Goal: Task Accomplishment & Management: Complete application form

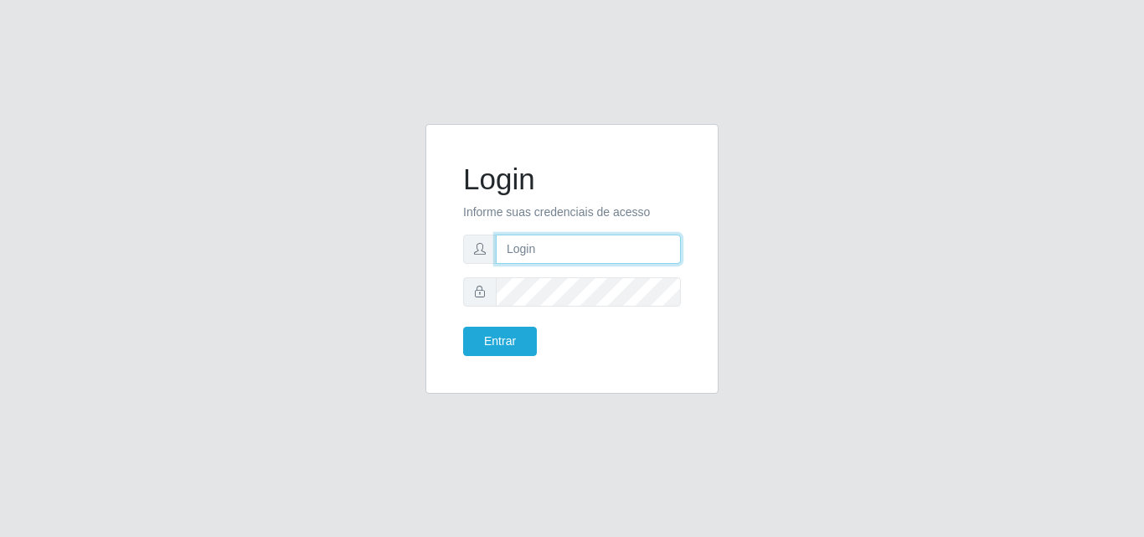
click at [551, 252] on input "text" at bounding box center [588, 248] width 185 height 29
type input "franciclebersuper@manaira"
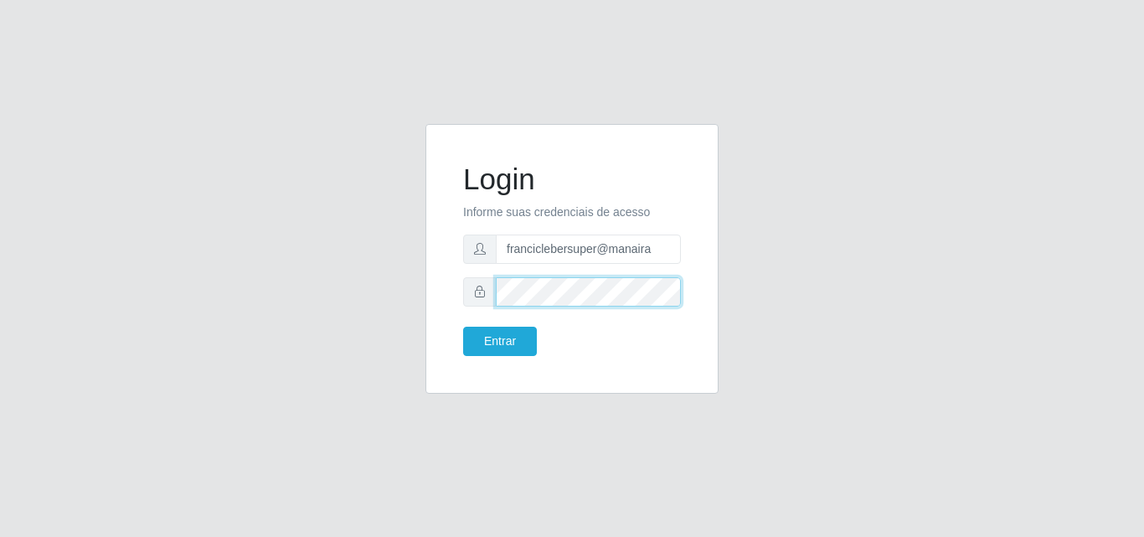
click at [463, 327] on button "Entrar" at bounding box center [500, 341] width 74 height 29
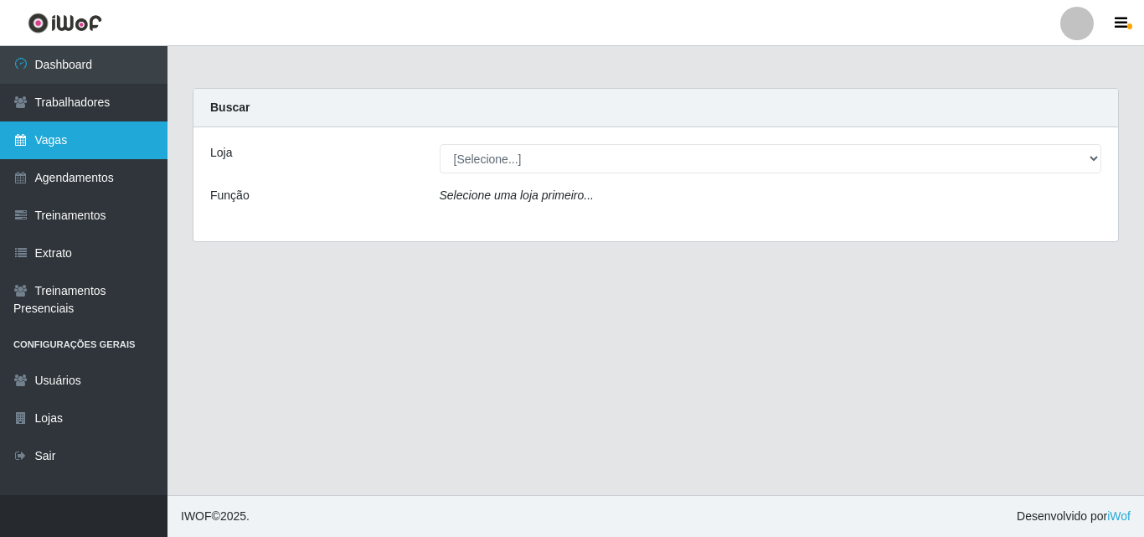
click at [45, 124] on link "Vagas" at bounding box center [83, 140] width 167 height 38
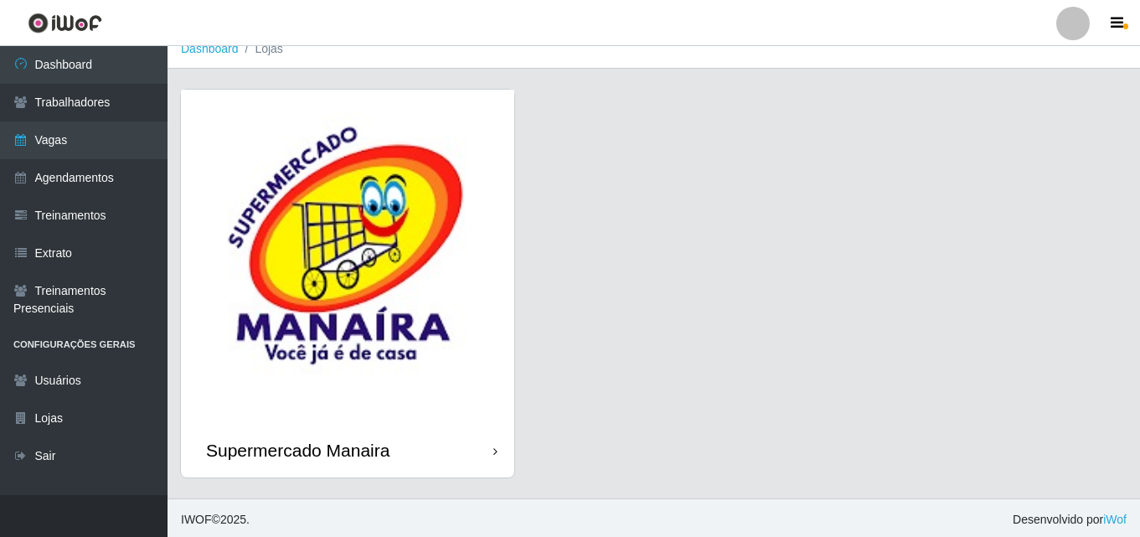
scroll to position [19, 0]
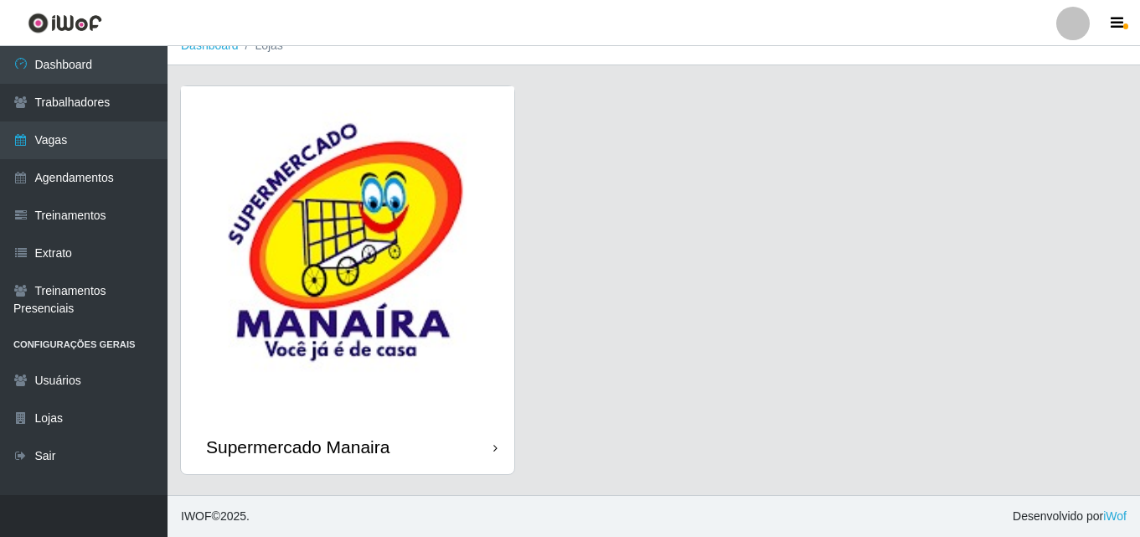
click at [497, 449] on div "Supermercado Manaira" at bounding box center [347, 446] width 333 height 54
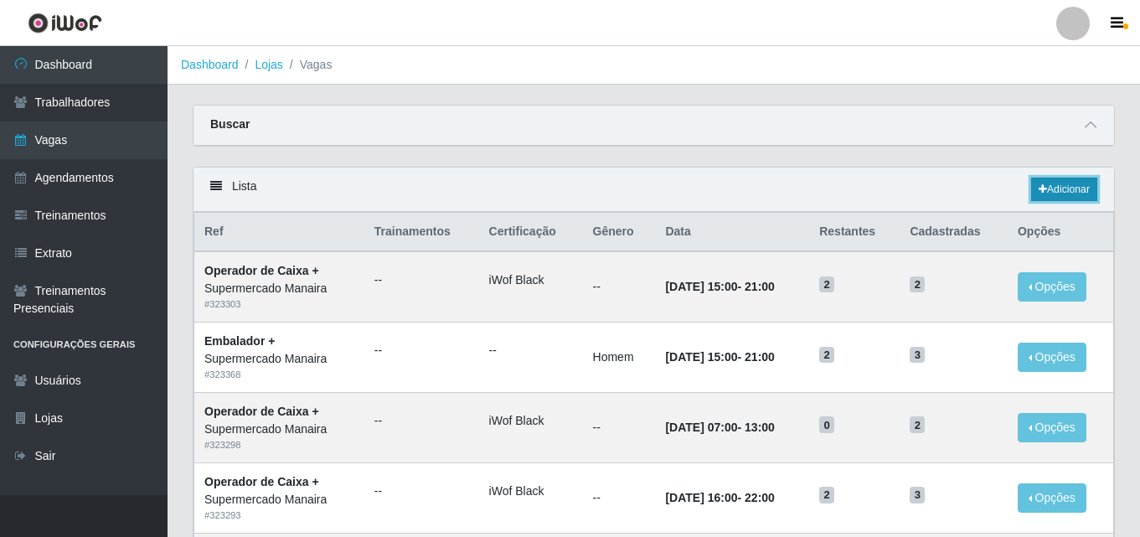
click at [1060, 190] on link "Adicionar" at bounding box center [1064, 189] width 66 height 23
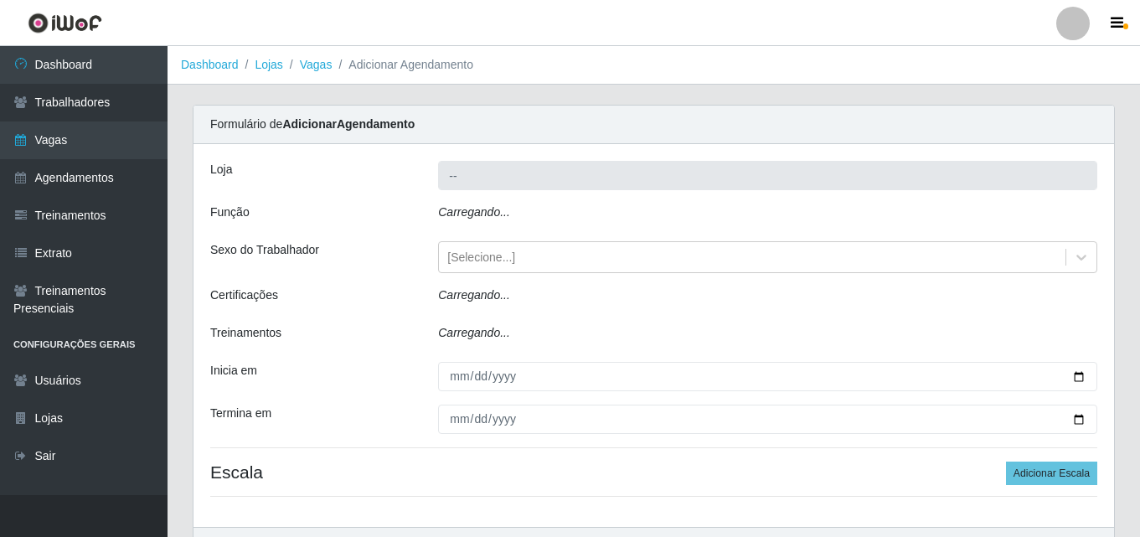
type input "Supermercado Manaira"
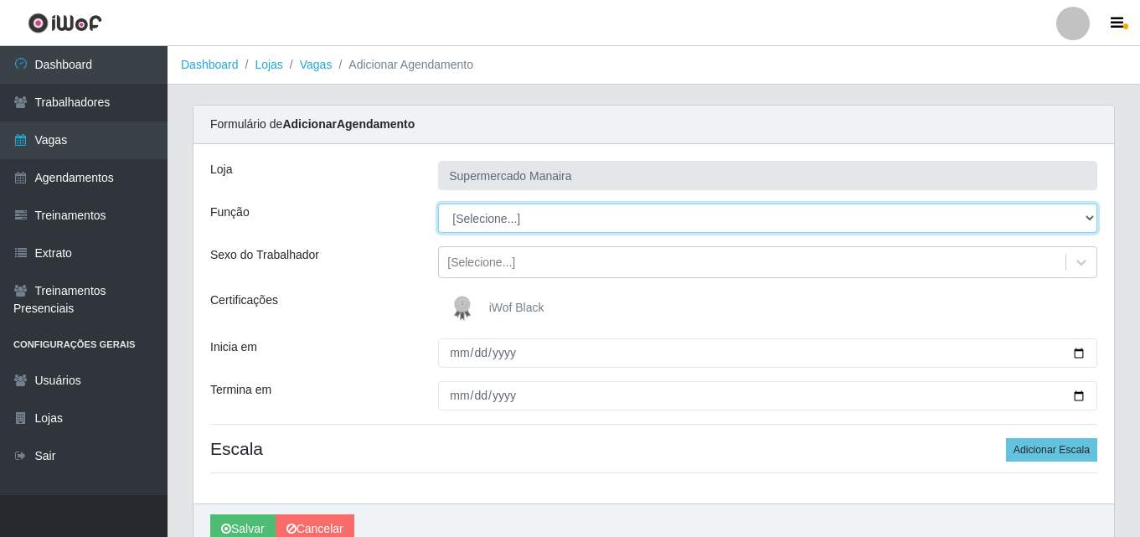
click at [585, 215] on select "[Selecione...] ASG ASG + ASG ++ Embalador Embalador + Embalador ++ Operador de …" at bounding box center [767, 217] width 659 height 29
select select "108"
click at [438, 203] on select "[Selecione...] ASG ASG + ASG ++ Embalador Embalador + Embalador ++ Operador de …" at bounding box center [767, 217] width 659 height 29
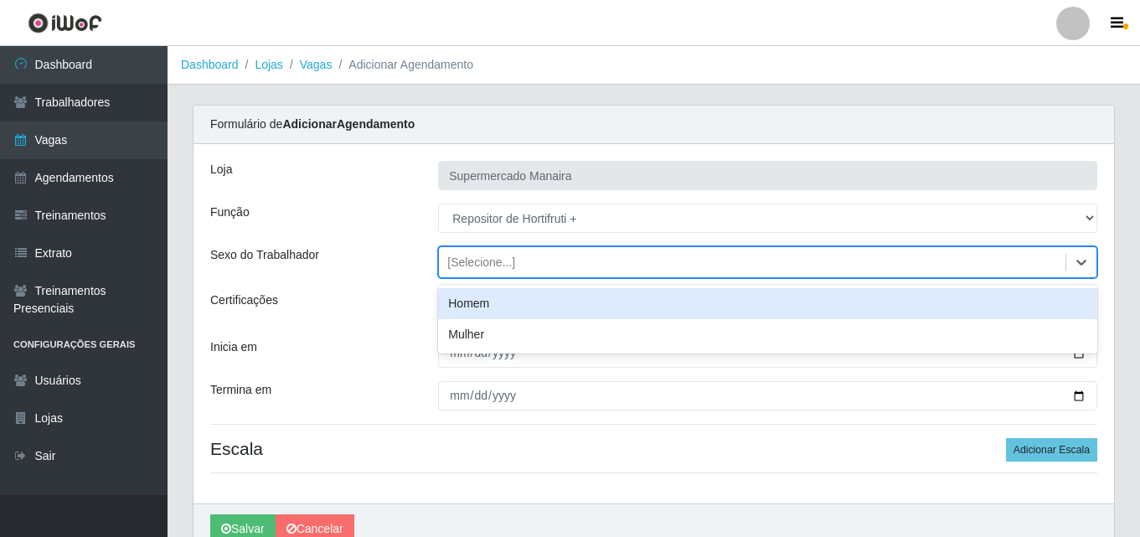
click at [589, 265] on div "[Selecione...]" at bounding box center [752, 263] width 626 height 28
click at [558, 305] on div "Homem" at bounding box center [767, 303] width 659 height 31
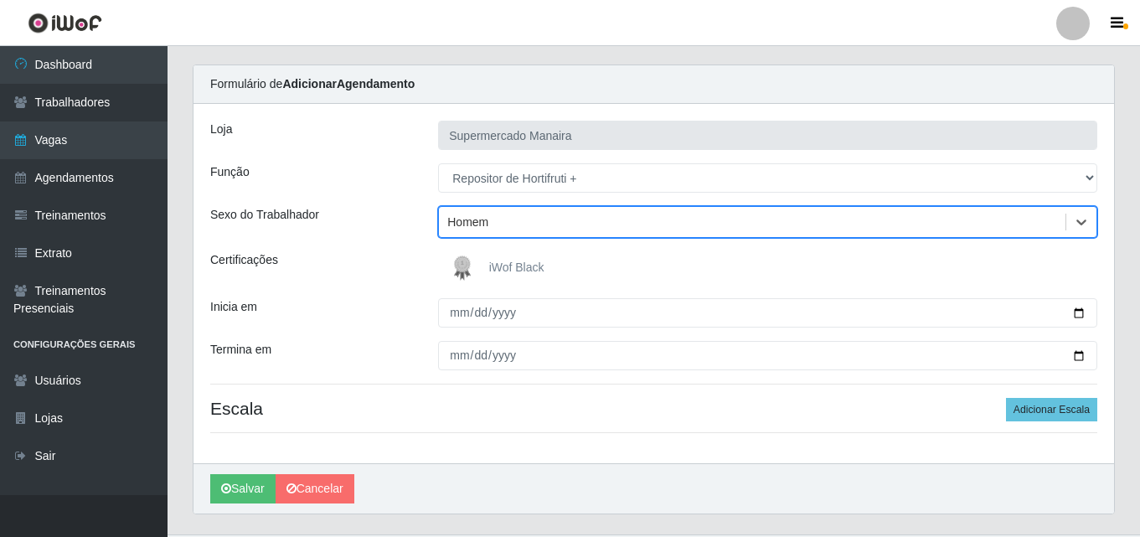
scroll to position [80, 0]
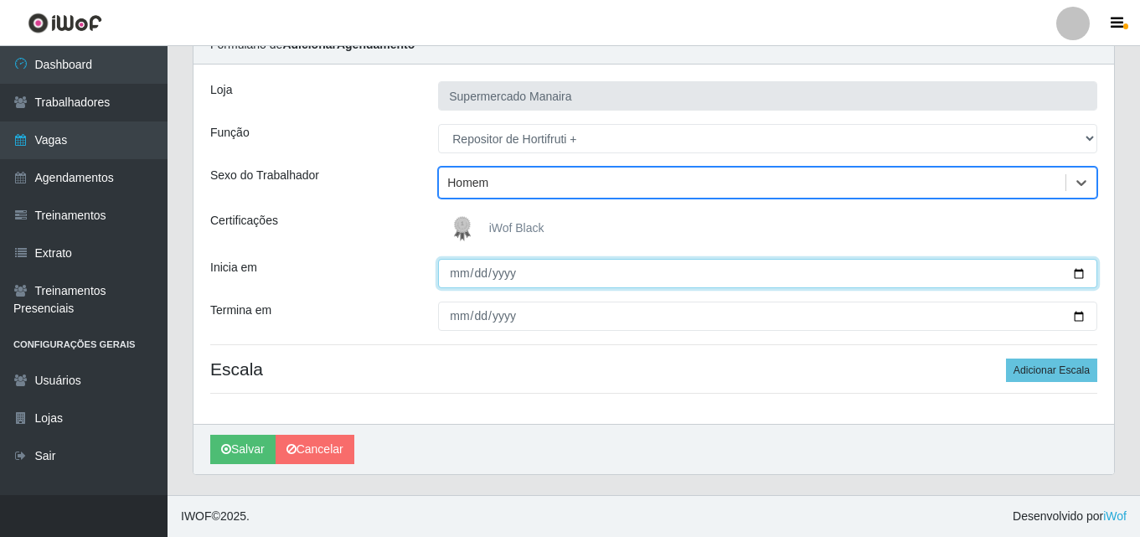
click at [1079, 274] on input "Inicia em" at bounding box center [767, 273] width 659 height 29
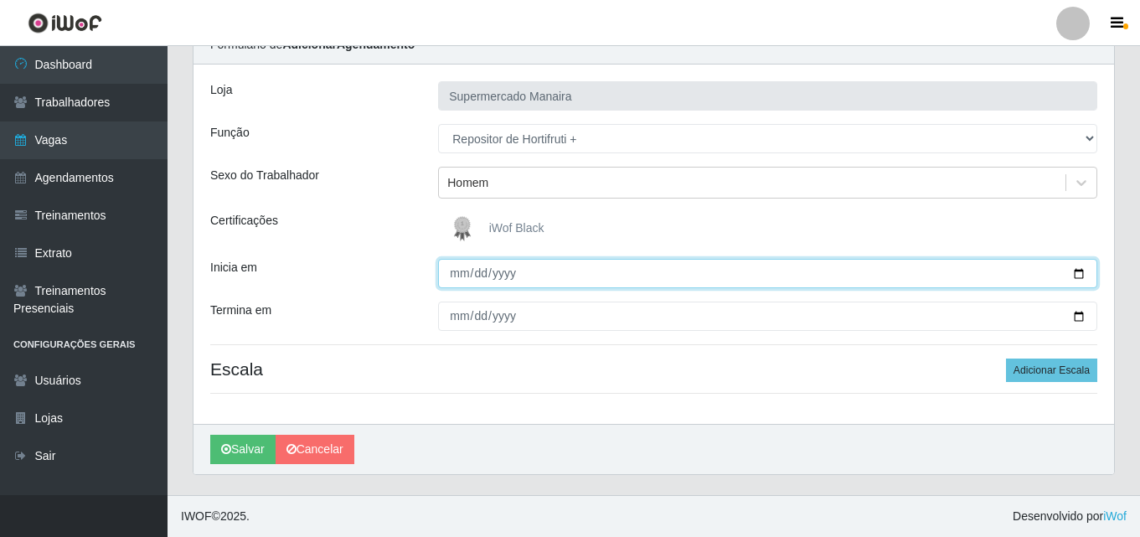
type input "[DATE]"
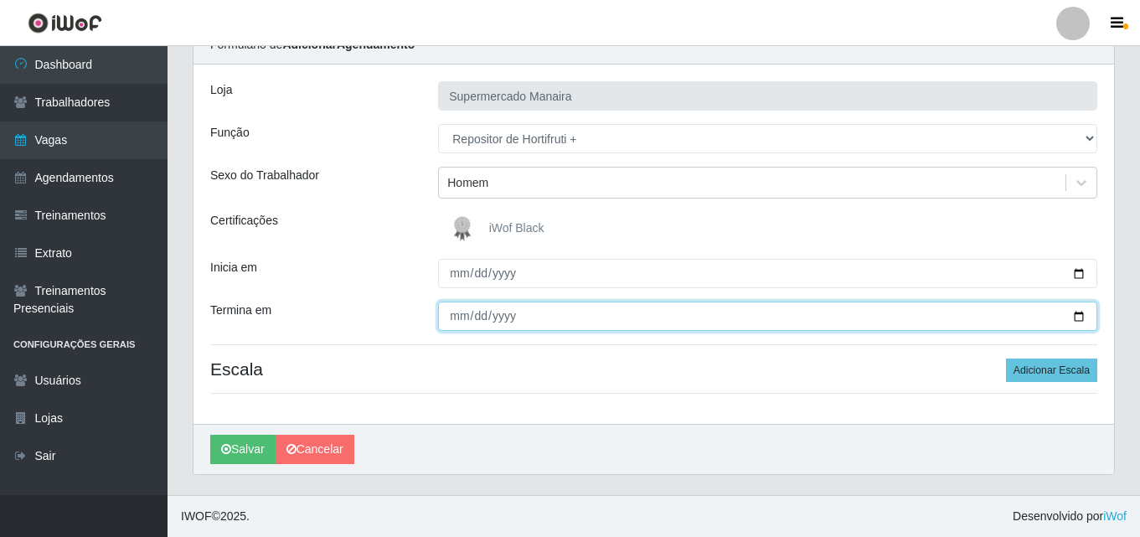
click at [1078, 320] on input "Termina em" at bounding box center [767, 315] width 659 height 29
type input "[DATE]"
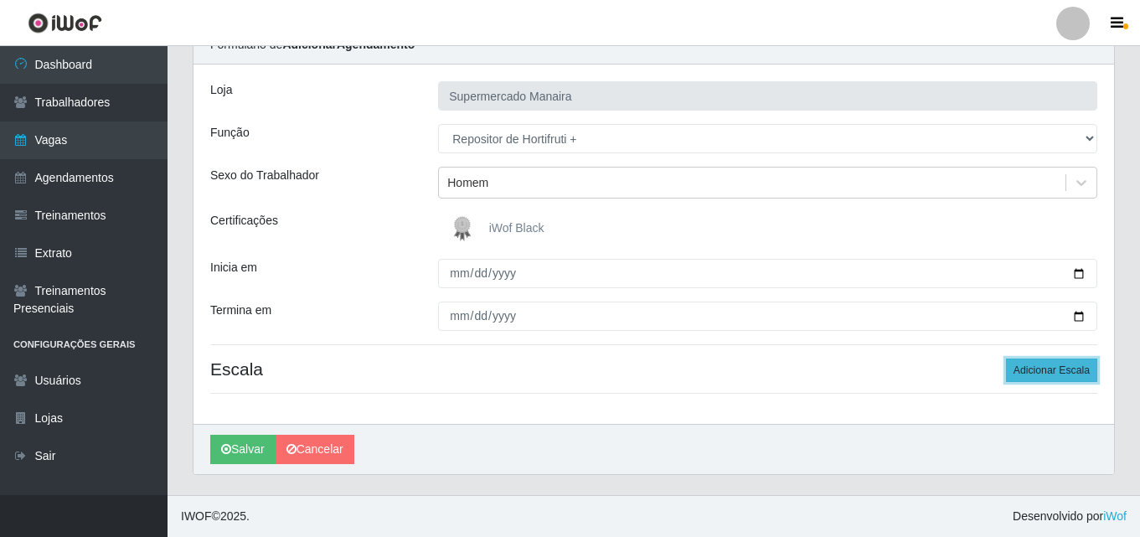
click at [1052, 370] on button "Adicionar Escala" at bounding box center [1051, 369] width 91 height 23
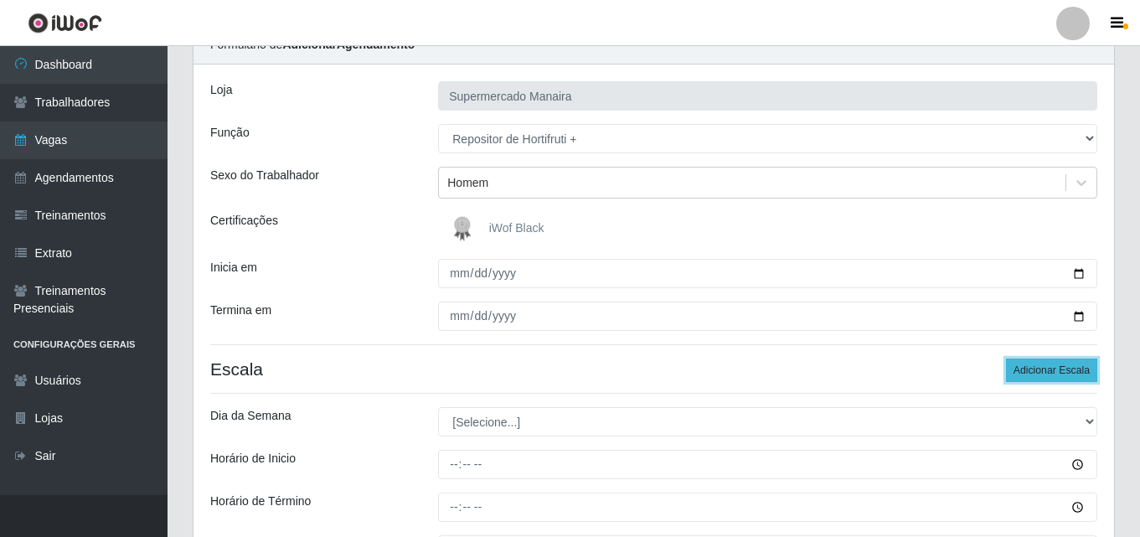
click at [1052, 370] on button "Adicionar Escala" at bounding box center [1051, 369] width 91 height 23
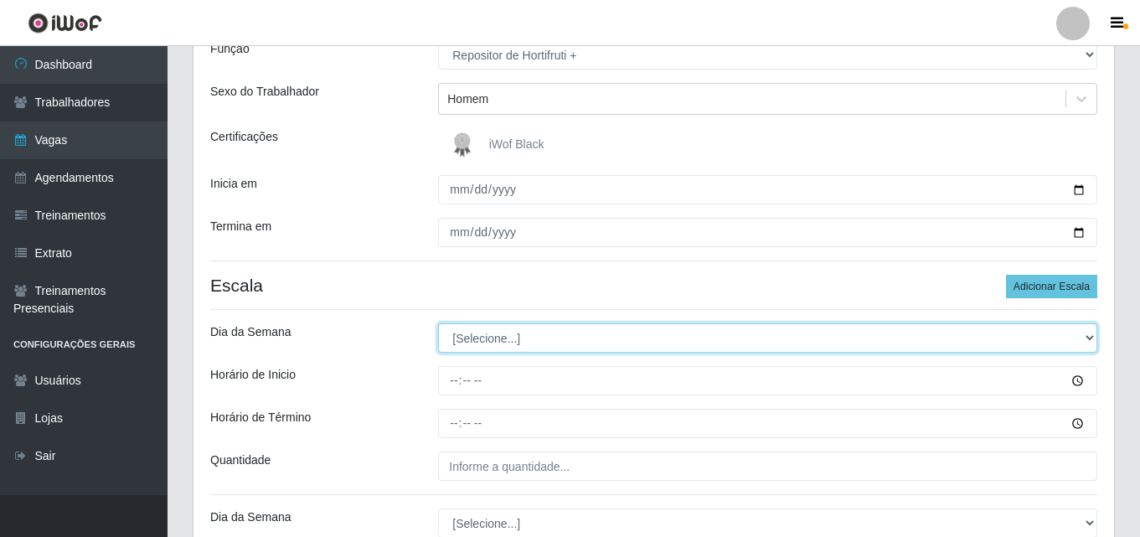
click at [618, 343] on select "[Selecione...] Segunda Terça Quarta Quinta Sexta Sábado Domingo" at bounding box center [767, 337] width 659 height 29
select select "0"
click at [438, 323] on select "[Selecione...] Segunda Terça Quarta Quinta Sexta Sábado Domingo" at bounding box center [767, 337] width 659 height 29
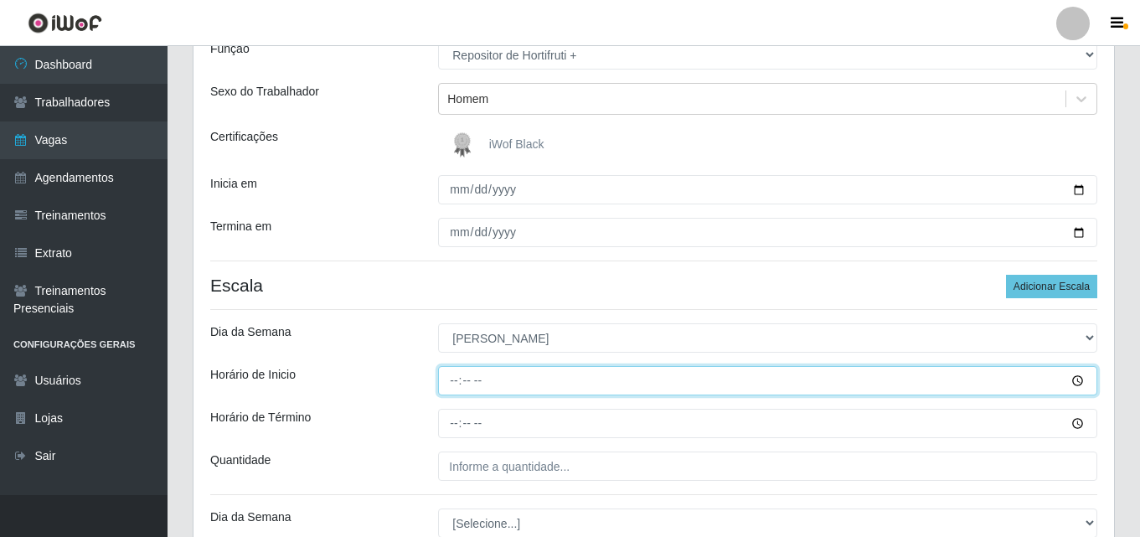
click at [450, 384] on input "Horário de Inicio" at bounding box center [767, 380] width 659 height 29
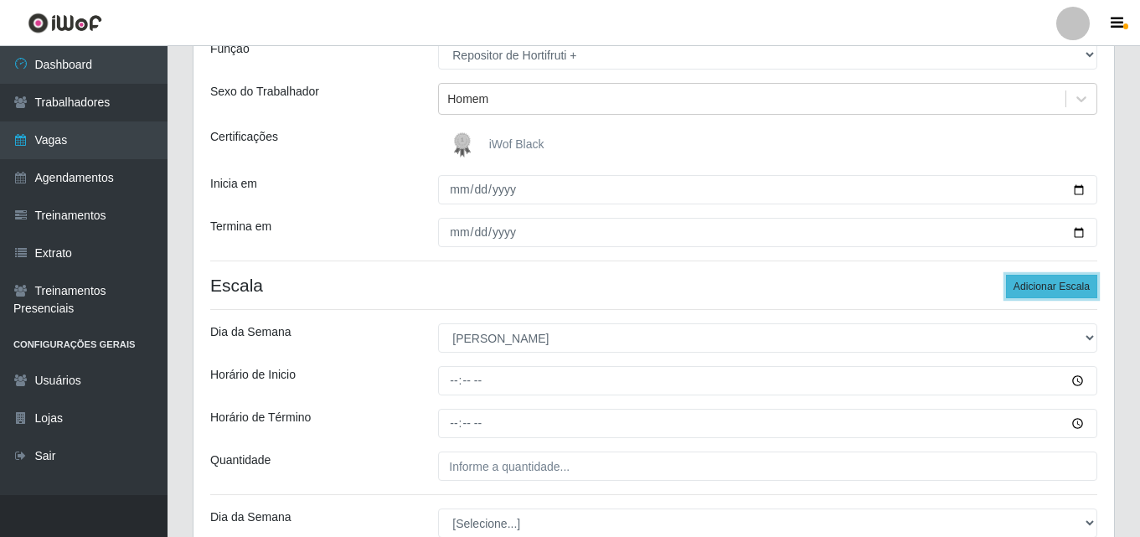
click at [1052, 280] on button "Adicionar Escala" at bounding box center [1051, 286] width 91 height 23
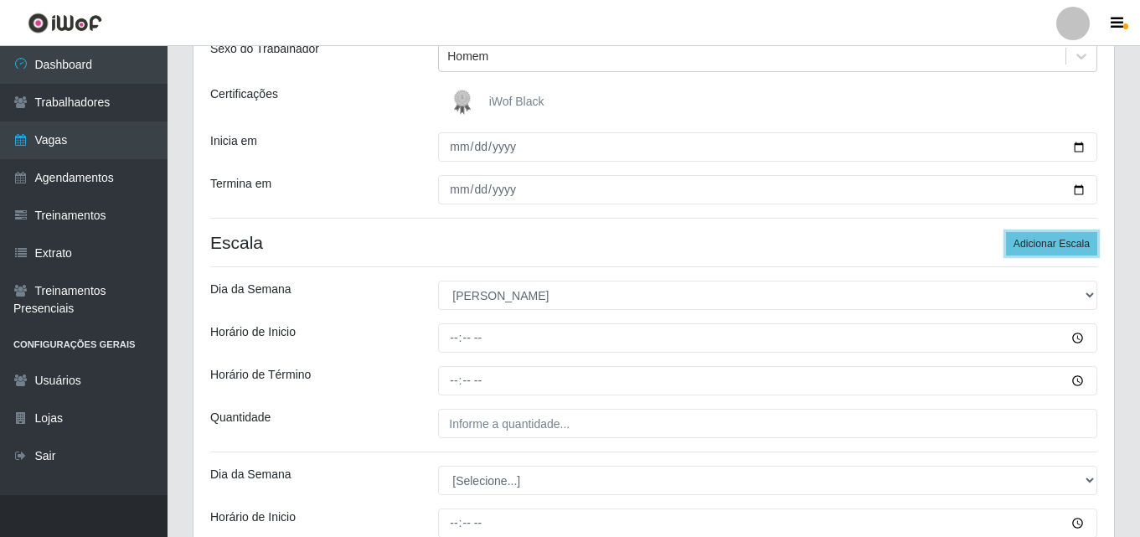
scroll to position [247, 0]
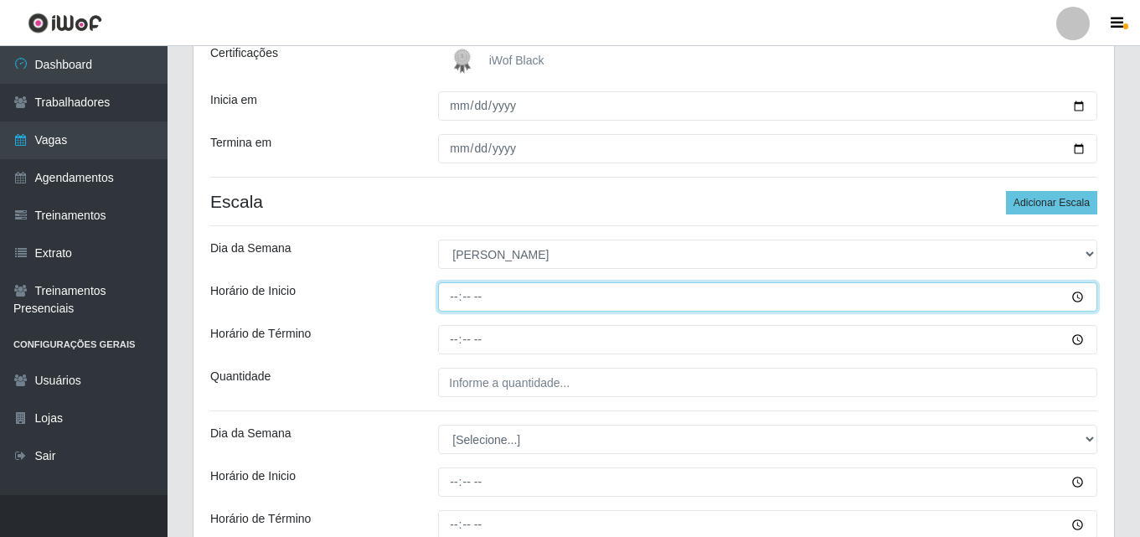
click at [455, 303] on input "Horário de Inicio" at bounding box center [767, 296] width 659 height 29
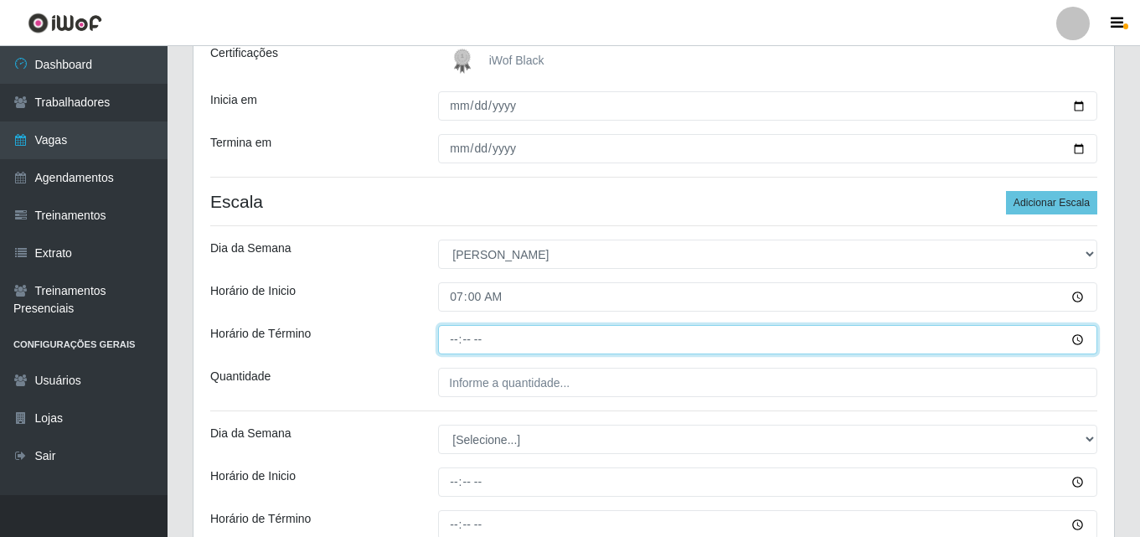
click at [457, 336] on input "Horário de Término" at bounding box center [767, 339] width 659 height 29
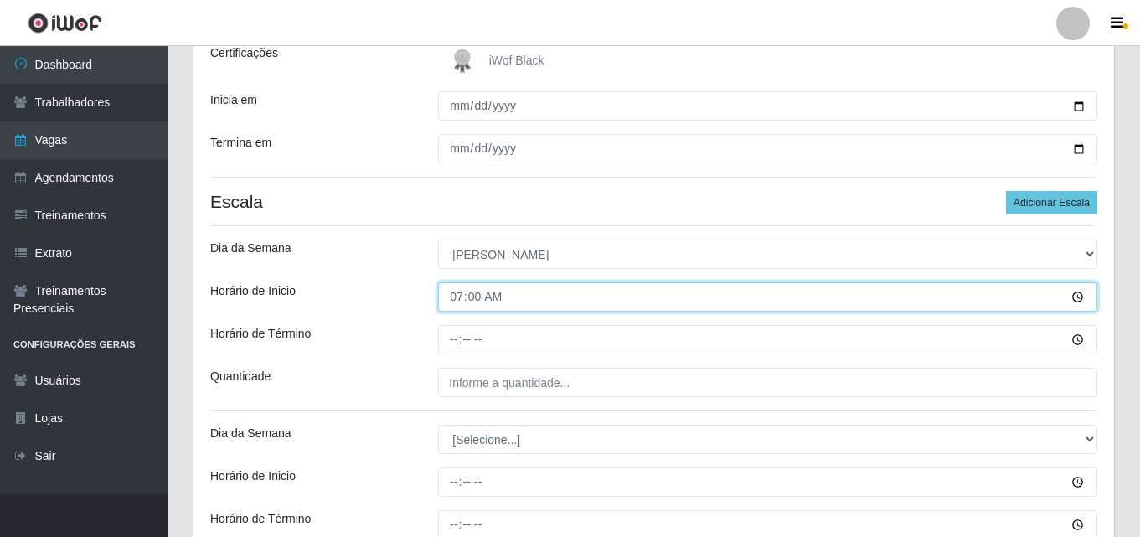
click at [461, 300] on input "07:00" at bounding box center [767, 296] width 659 height 29
type input "08:00"
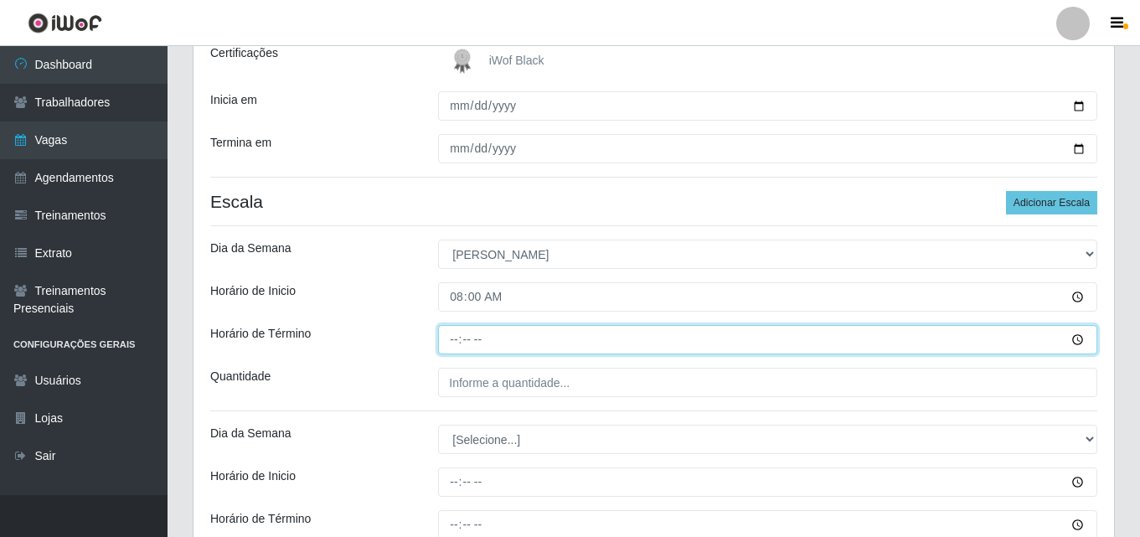
click at [456, 338] on input "Horário de Término" at bounding box center [767, 339] width 659 height 29
type input "14:00"
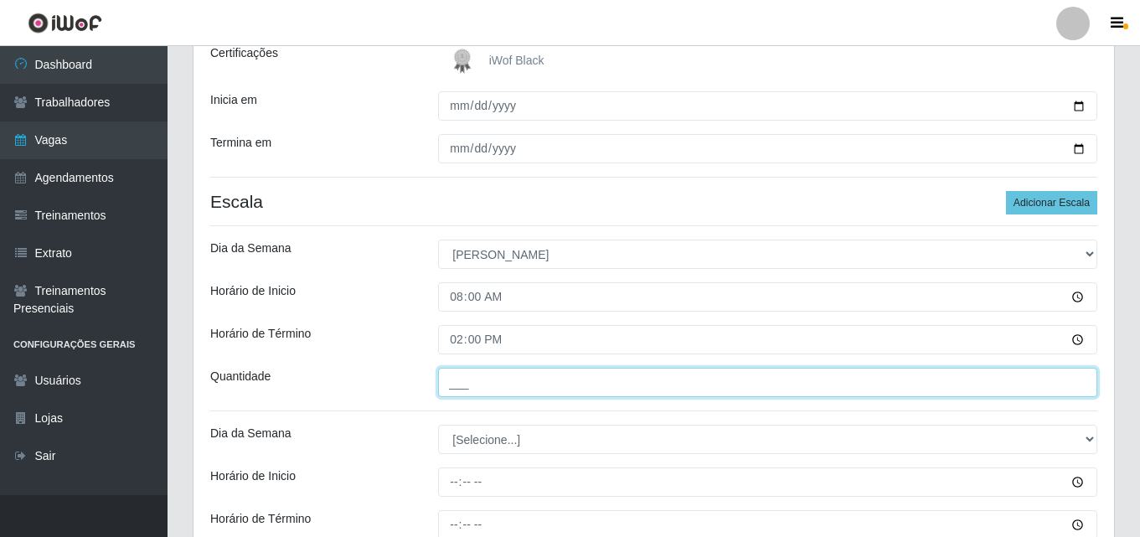
click at [519, 372] on input "___" at bounding box center [767, 382] width 659 height 29
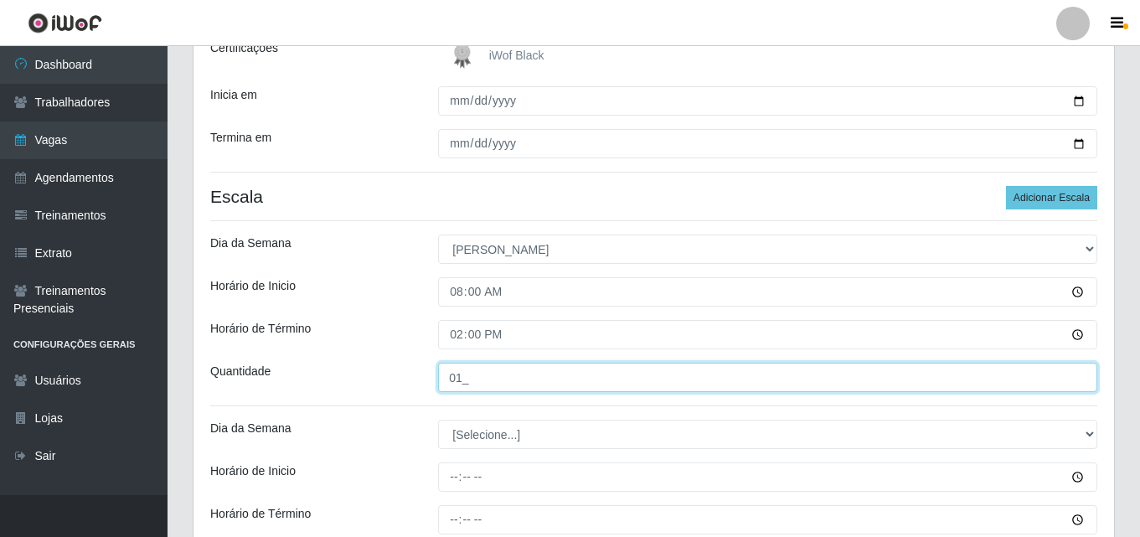
scroll to position [331, 0]
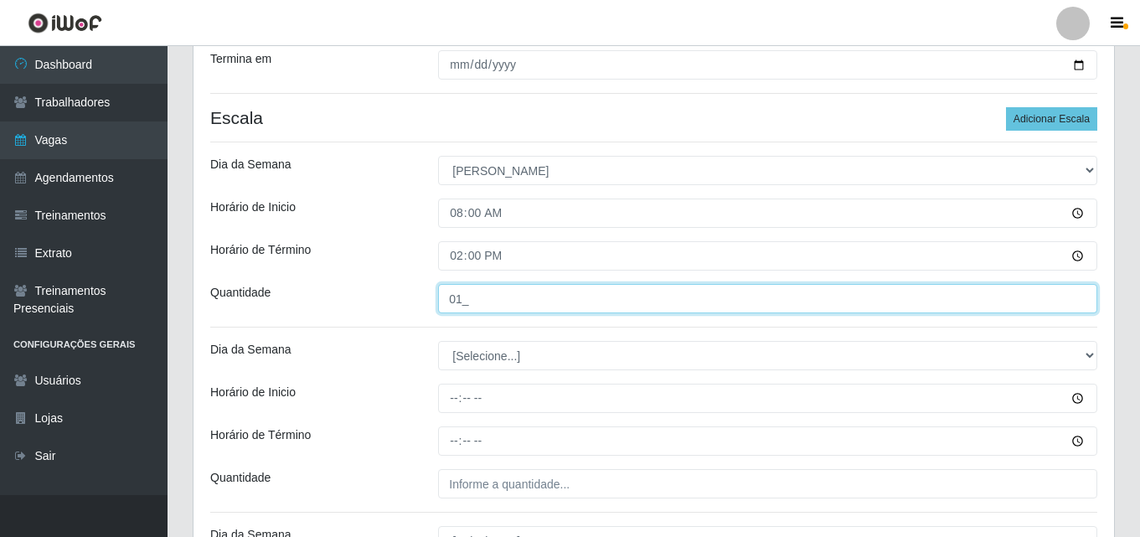
type input "01_"
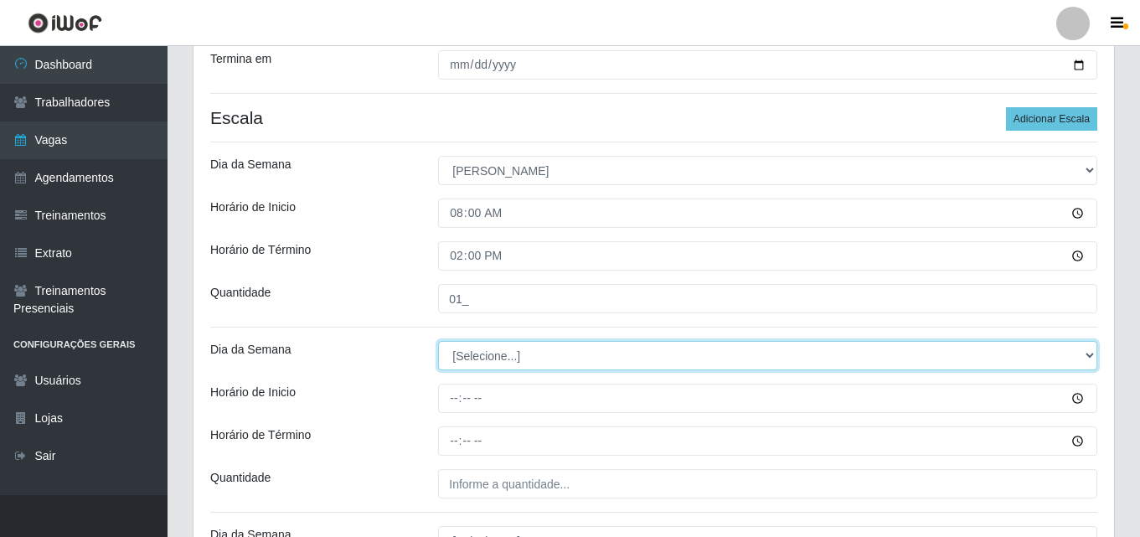
click at [497, 352] on select "[Selecione...] Segunda Terça Quarta Quinta Sexta Sábado Domingo" at bounding box center [767, 355] width 659 height 29
select select "0"
click at [438, 341] on select "[Selecione...] Segunda Terça Quarta Quinta Sexta Sábado Domingo" at bounding box center [767, 355] width 659 height 29
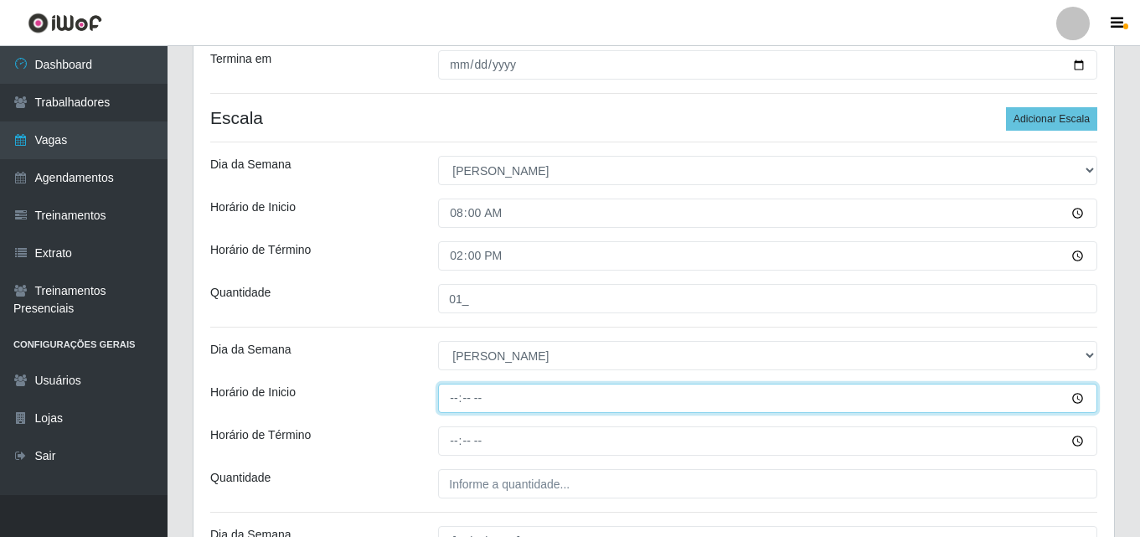
click at [449, 398] on input "Horário de Inicio" at bounding box center [767, 397] width 659 height 29
type input "14:00"
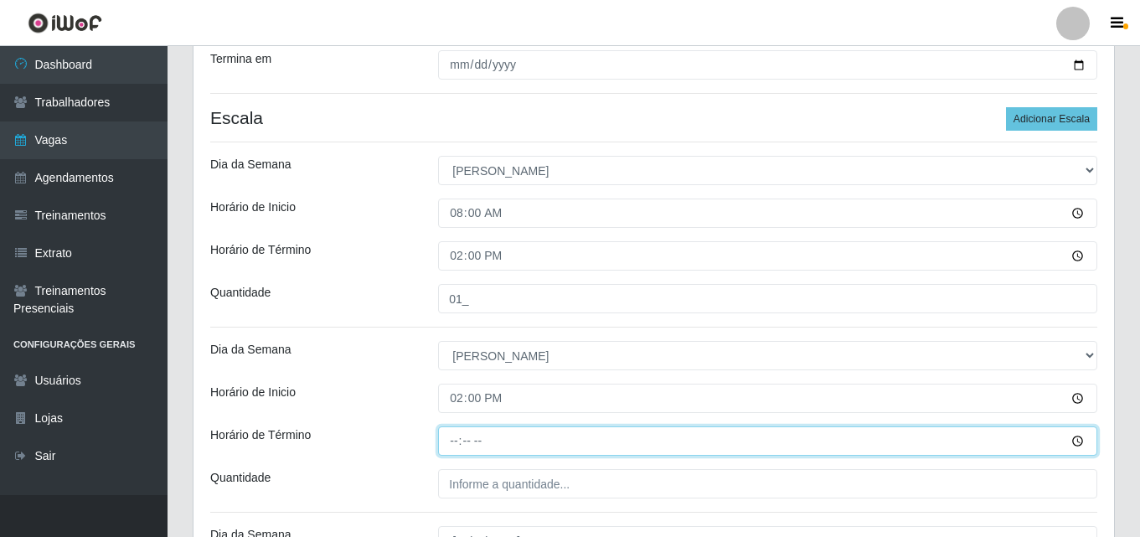
click at [444, 440] on input "Horário de Término" at bounding box center [767, 440] width 659 height 29
type input "21:00"
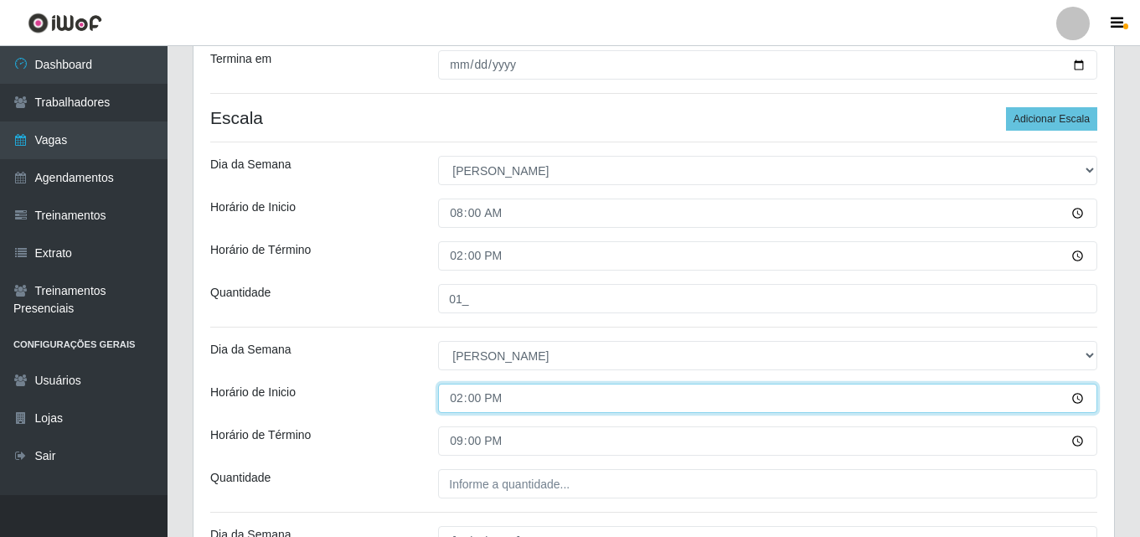
click at [465, 400] on input "14:00" at bounding box center [767, 397] width 659 height 29
type input "11:00"
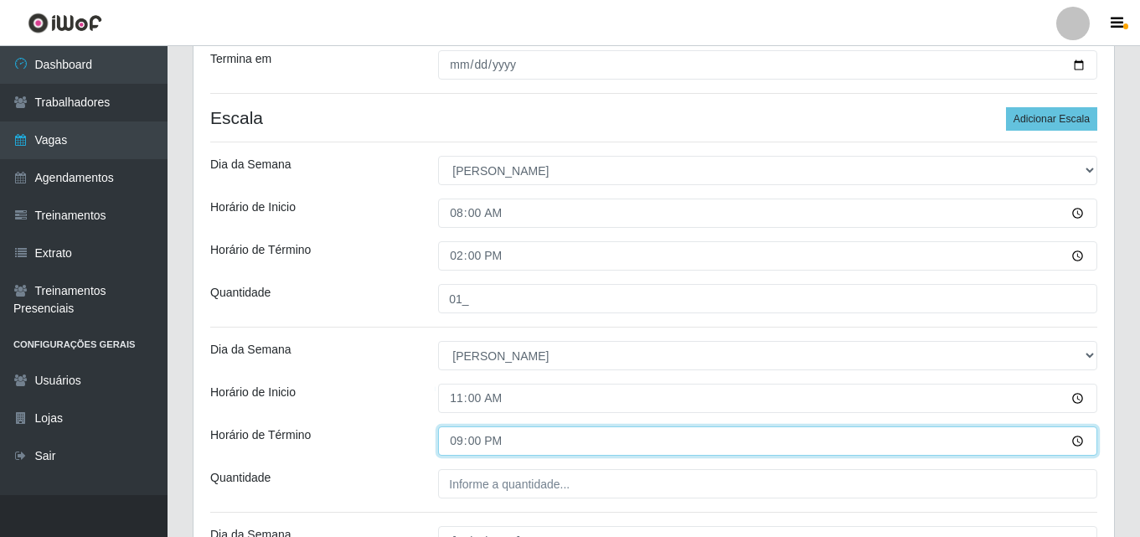
click at [457, 445] on input "21:00" at bounding box center [767, 440] width 659 height 29
type input "18:00"
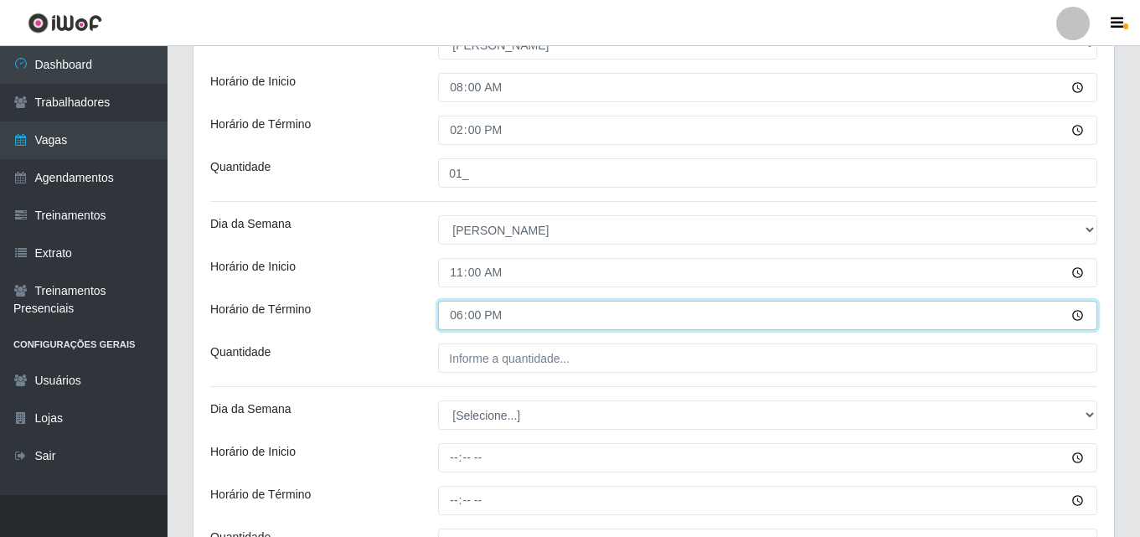
scroll to position [498, 0]
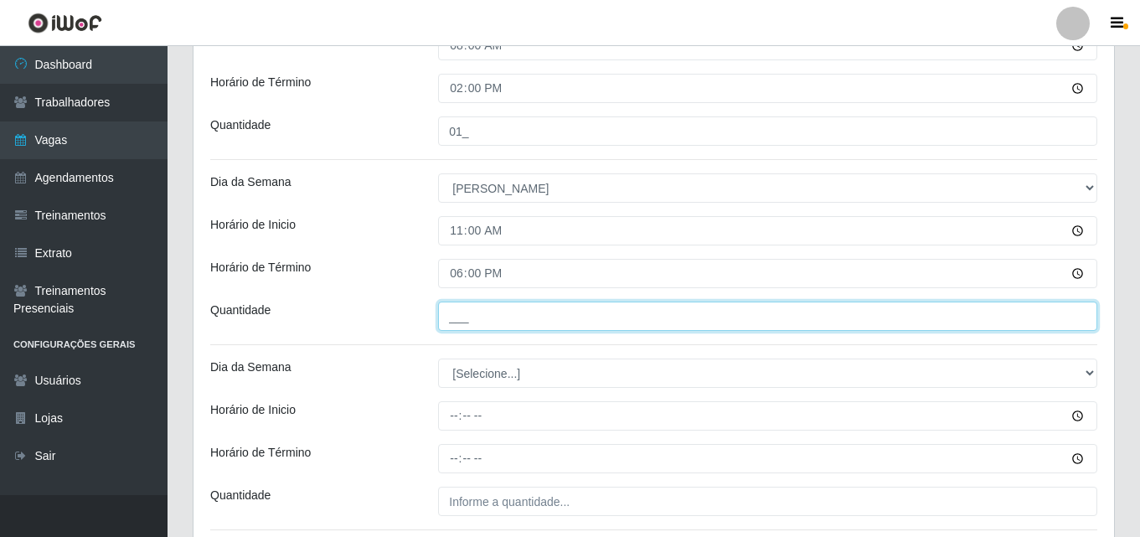
click at [479, 322] on input "___" at bounding box center [767, 315] width 659 height 29
type input "01_"
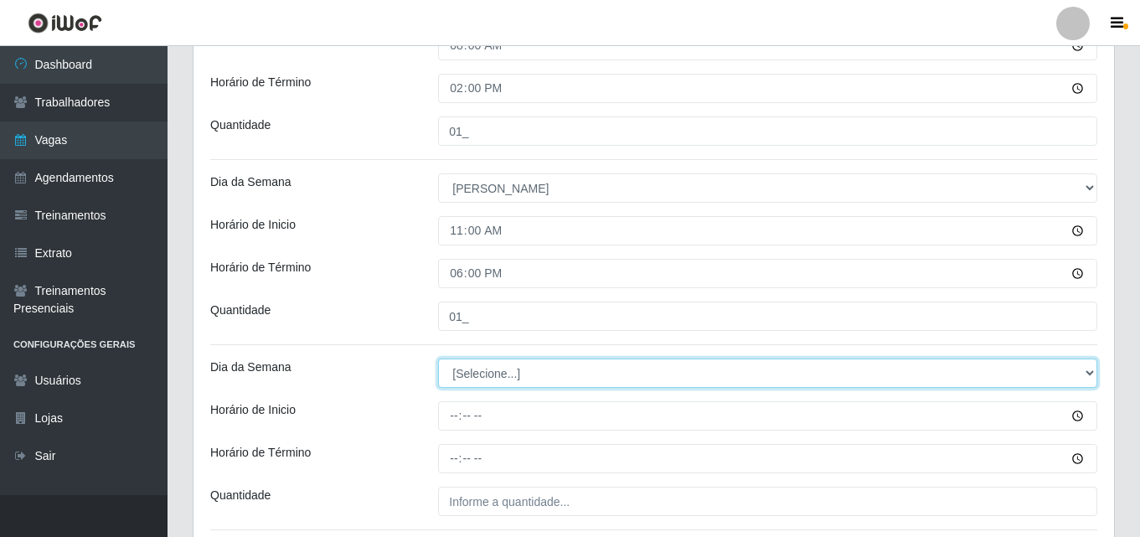
click at [475, 372] on select "[Selecione...] Segunda Terça Quarta Quinta Sexta Sábado Domingo" at bounding box center [767, 372] width 659 height 29
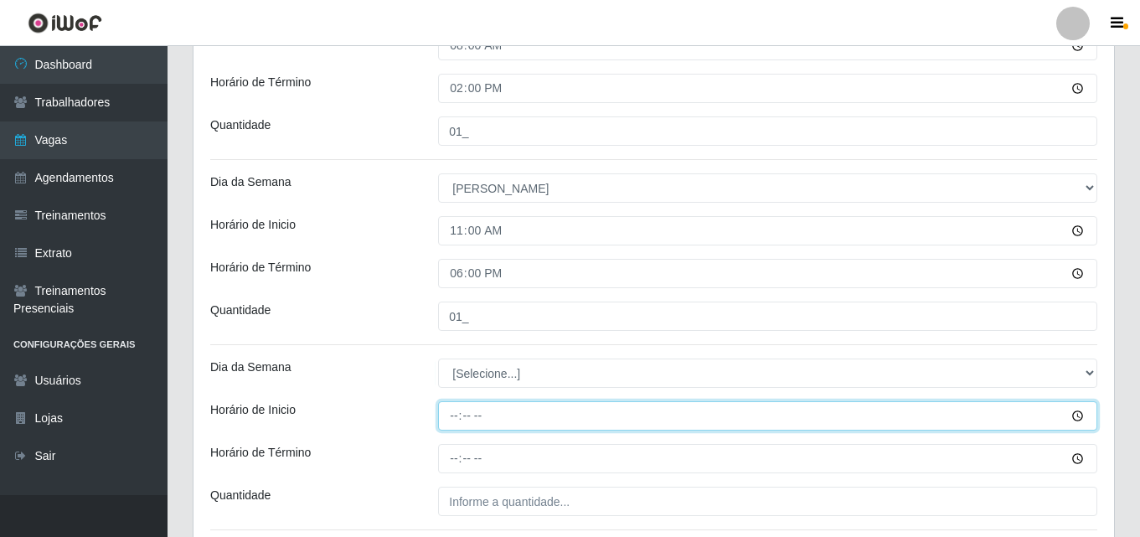
click at [507, 421] on input "Horário de Inicio" at bounding box center [767, 415] width 659 height 29
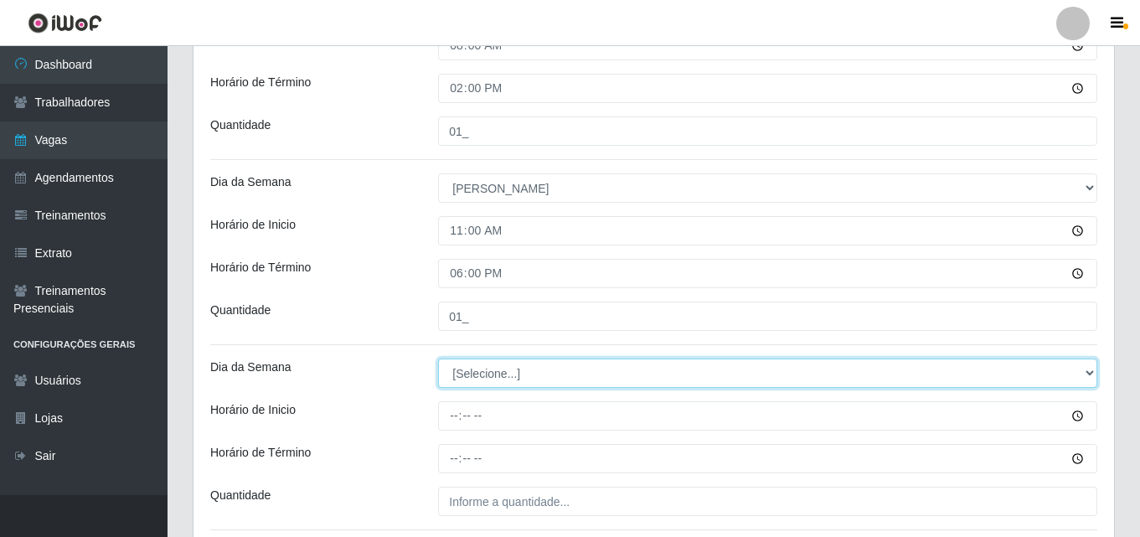
click at [466, 377] on select "[Selecione...] Segunda Terça Quarta Quinta Sexta Sábado Domingo" at bounding box center [767, 372] width 659 height 29
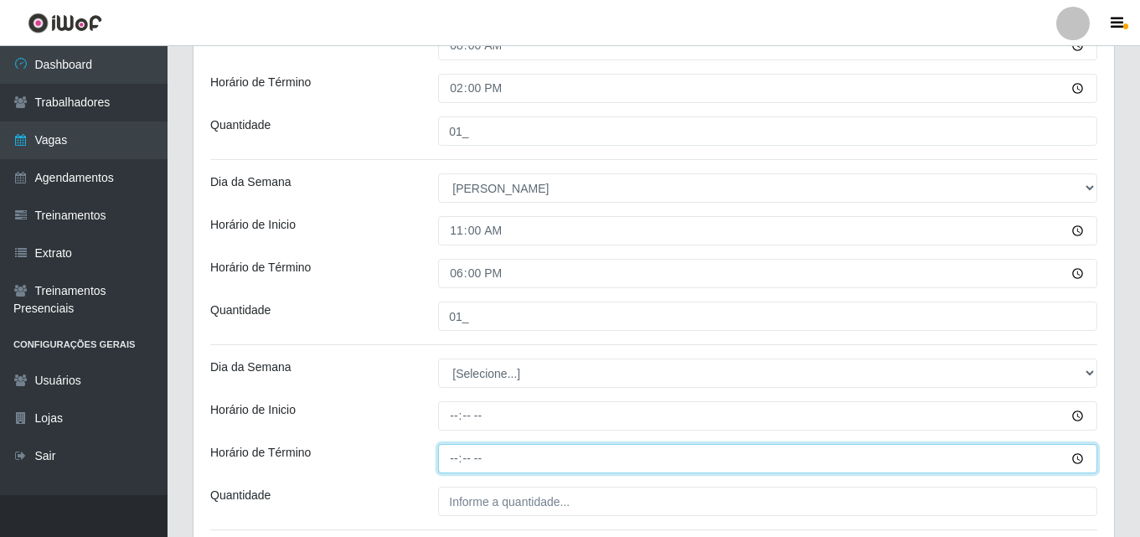
click at [522, 456] on input "Horário de Término" at bounding box center [767, 458] width 659 height 29
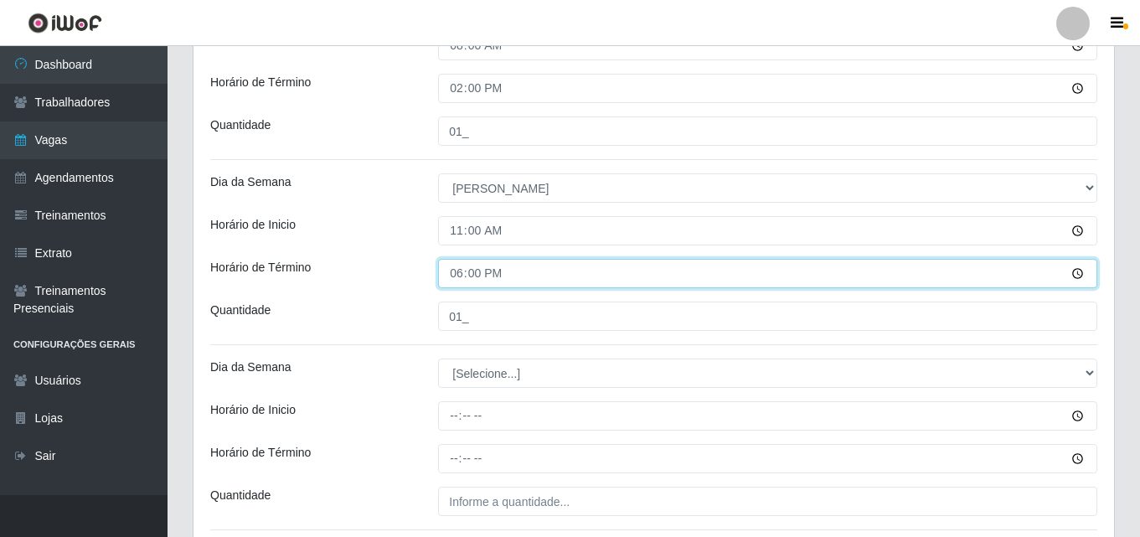
click at [458, 271] on input "18:00" at bounding box center [767, 273] width 659 height 29
type input "17:00"
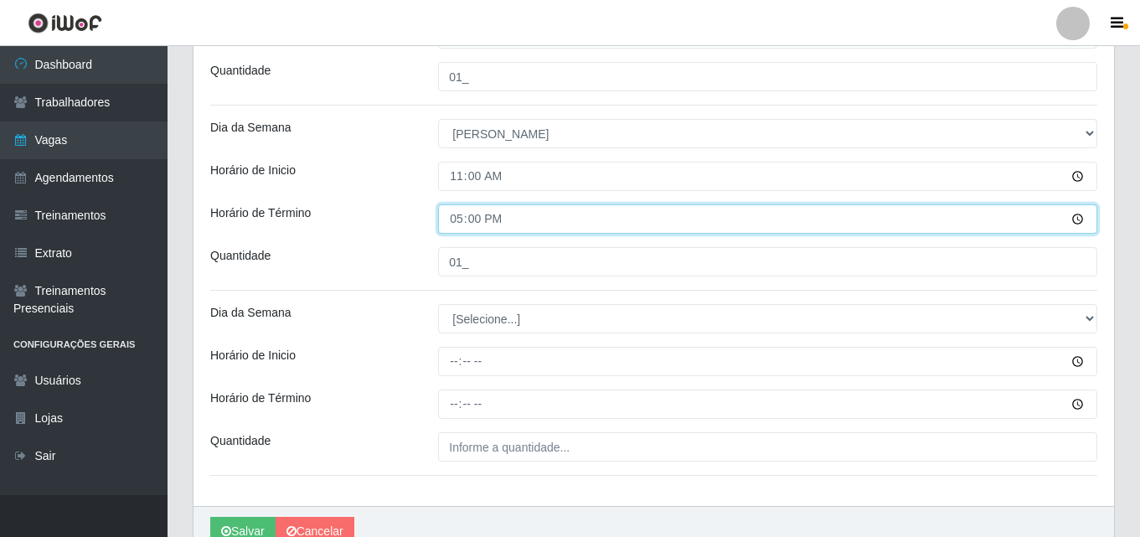
scroll to position [582, 0]
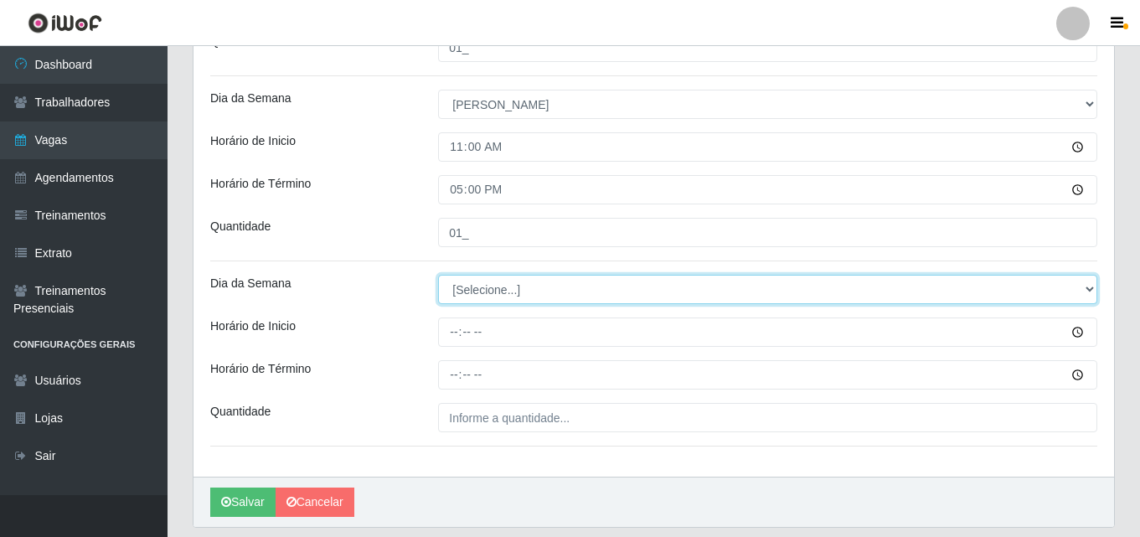
click at [495, 290] on select "[Selecione...] Segunda Terça Quarta Quinta Sexta Sábado Domingo" at bounding box center [767, 289] width 659 height 29
select select "0"
click at [438, 275] on select "[Selecione...] Segunda Terça Quarta Quinta Sexta Sábado Domingo" at bounding box center [767, 289] width 659 height 29
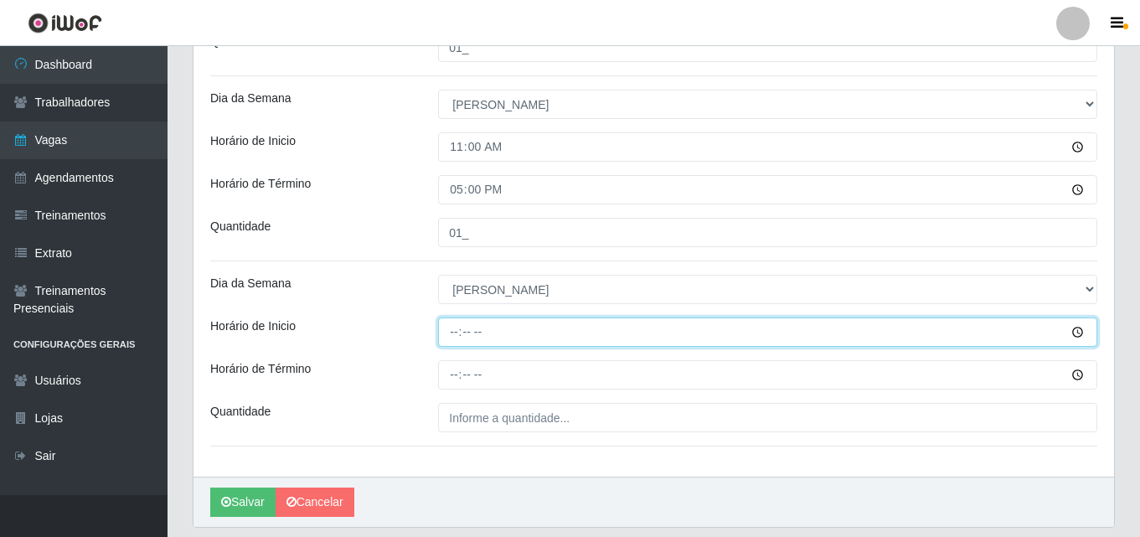
click at [451, 336] on input "Horário de Inicio" at bounding box center [767, 331] width 659 height 29
type input "15:00"
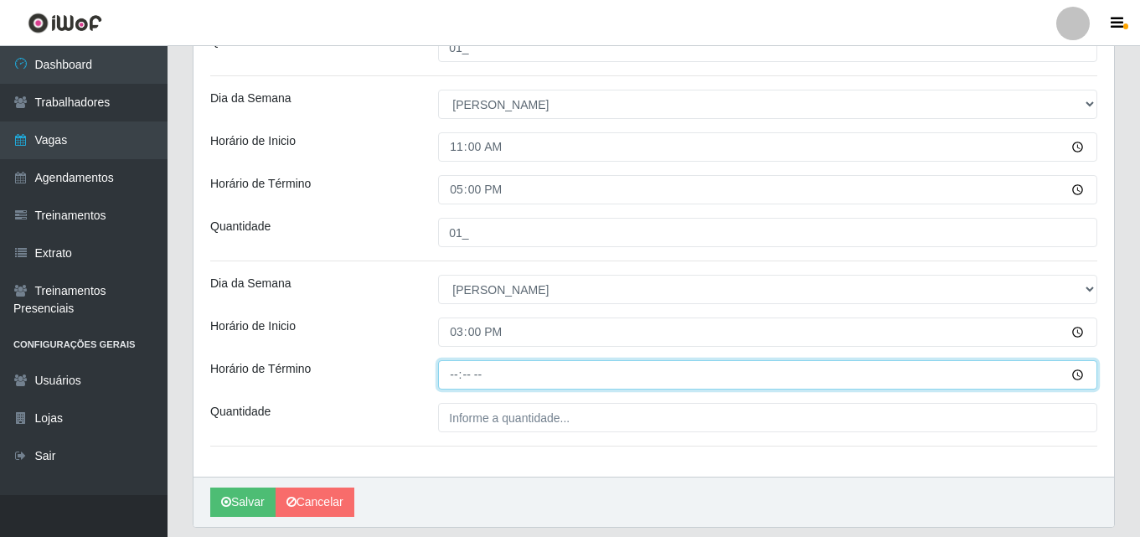
click at [448, 371] on input "Horário de Término" at bounding box center [767, 374] width 659 height 29
type input "21:00"
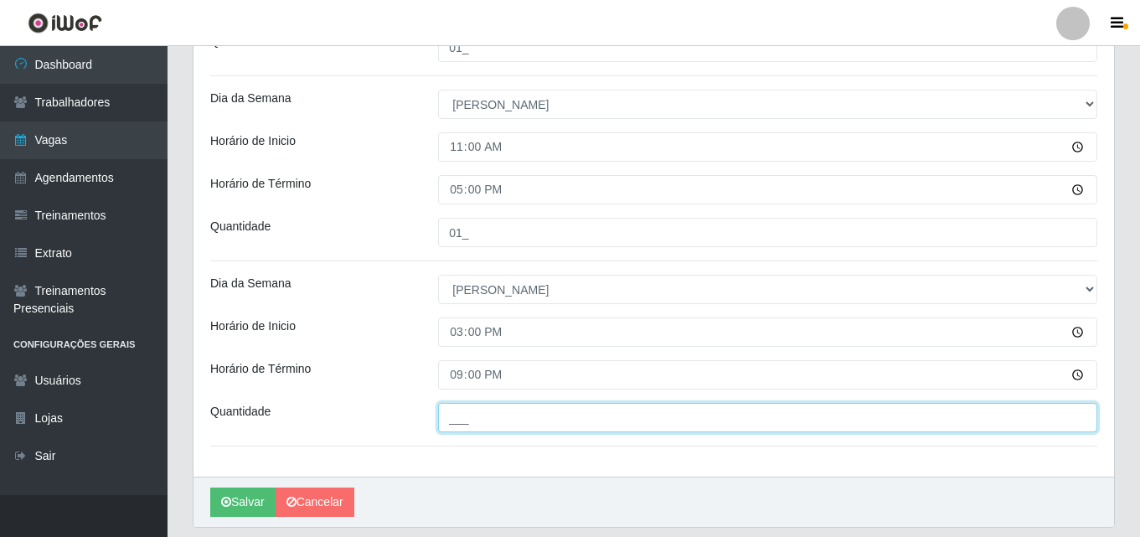
click at [493, 424] on input "___" at bounding box center [767, 417] width 659 height 29
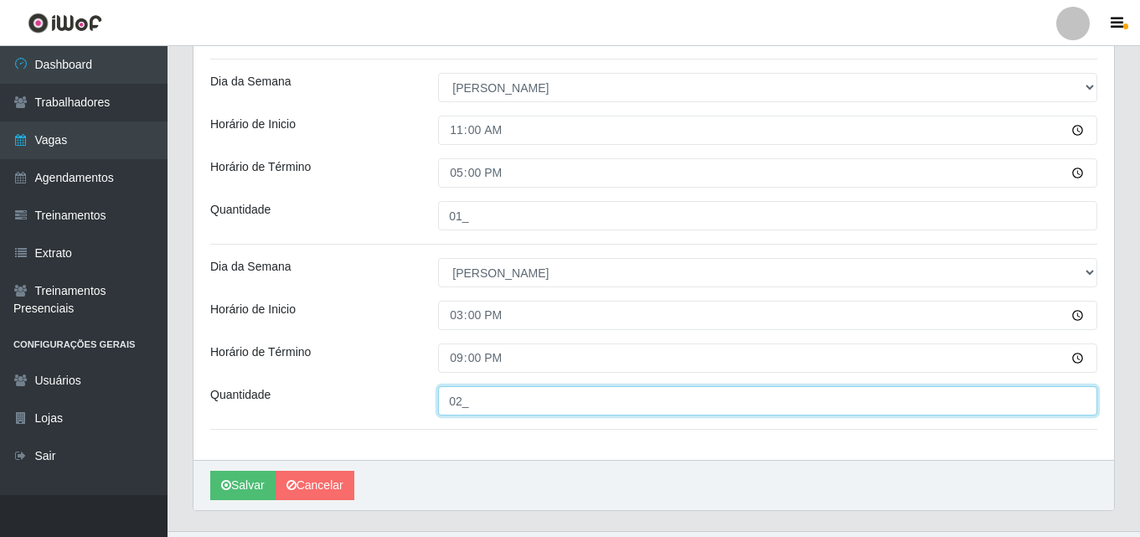
scroll to position [635, 0]
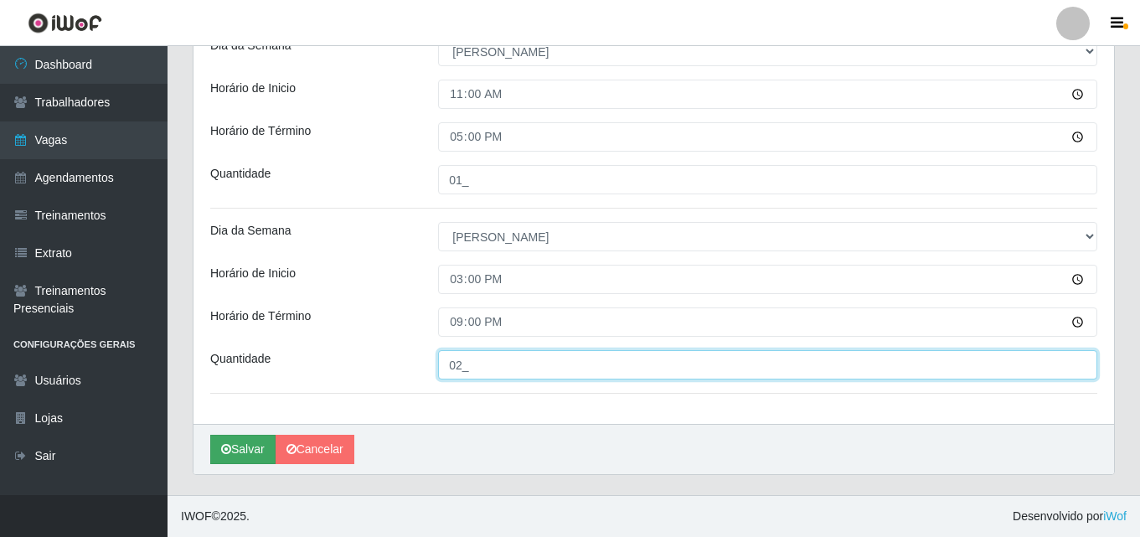
type input "02_"
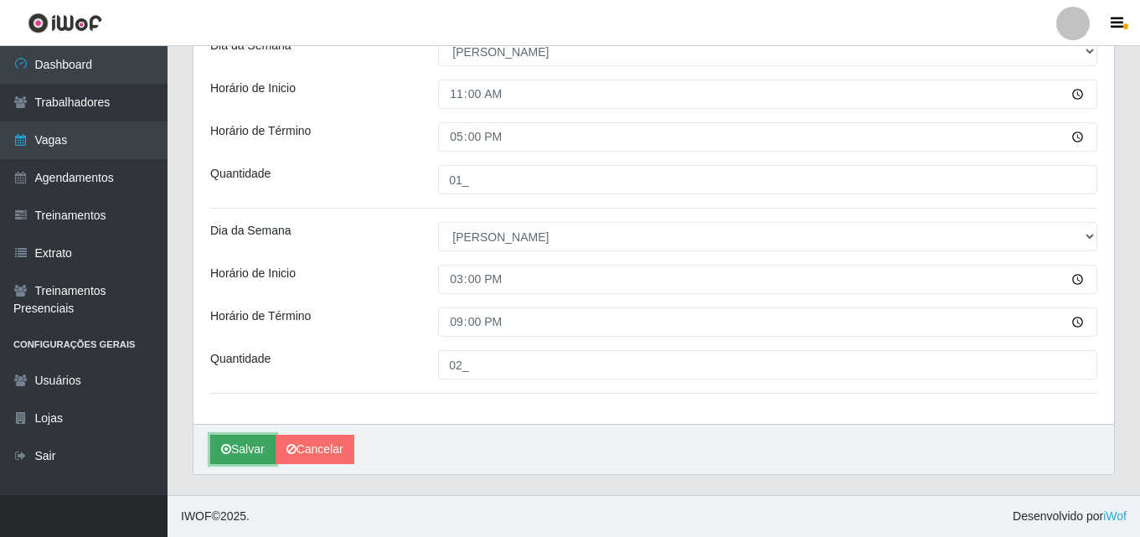
click at [242, 451] on button "Salvar" at bounding box center [242, 449] width 65 height 29
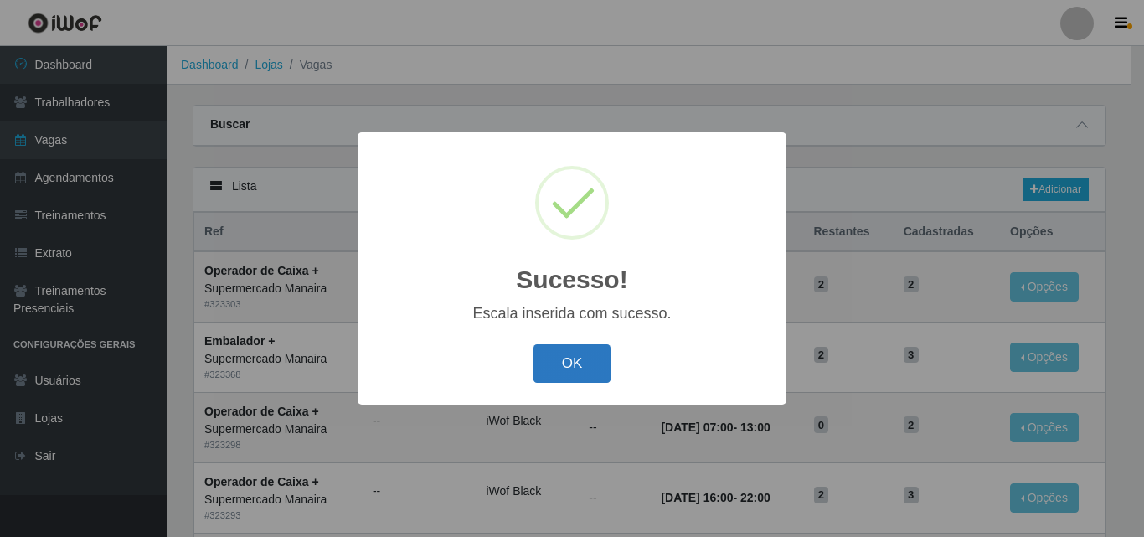
click at [571, 359] on button "OK" at bounding box center [572, 363] width 78 height 39
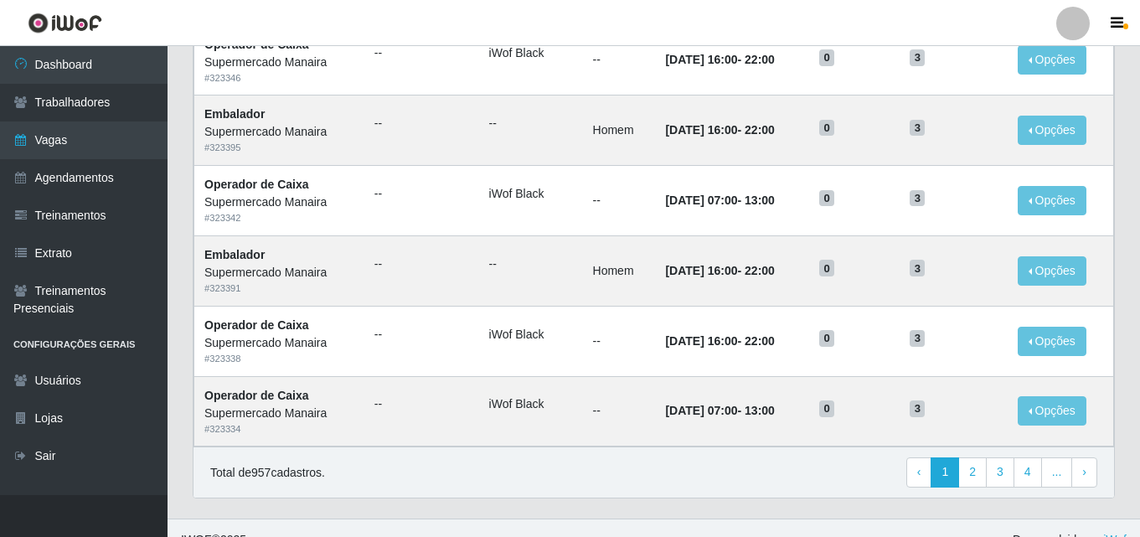
scroll to position [882, 0]
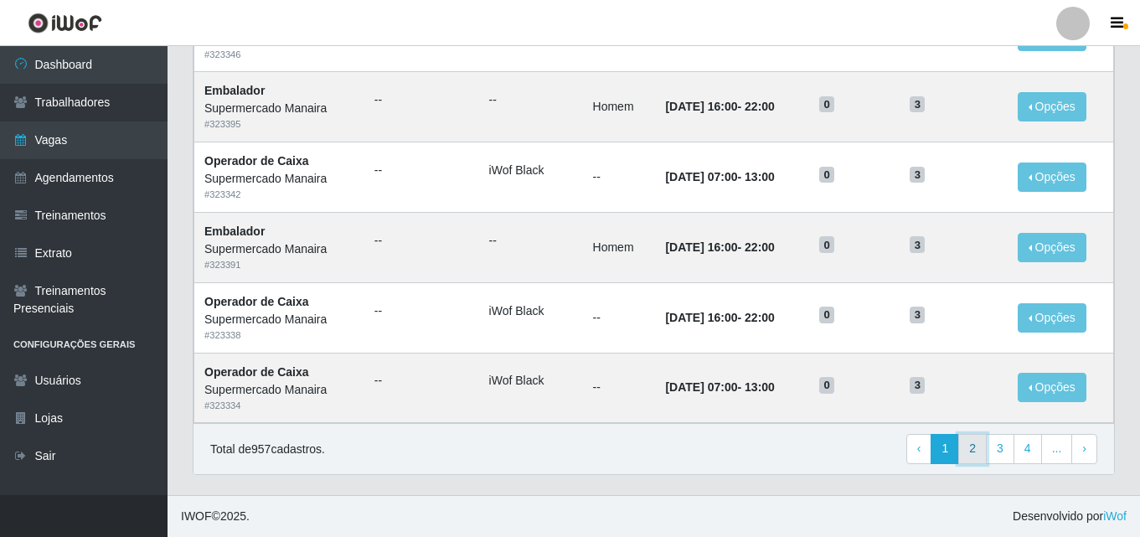
click at [978, 452] on link "2" at bounding box center [972, 449] width 28 height 30
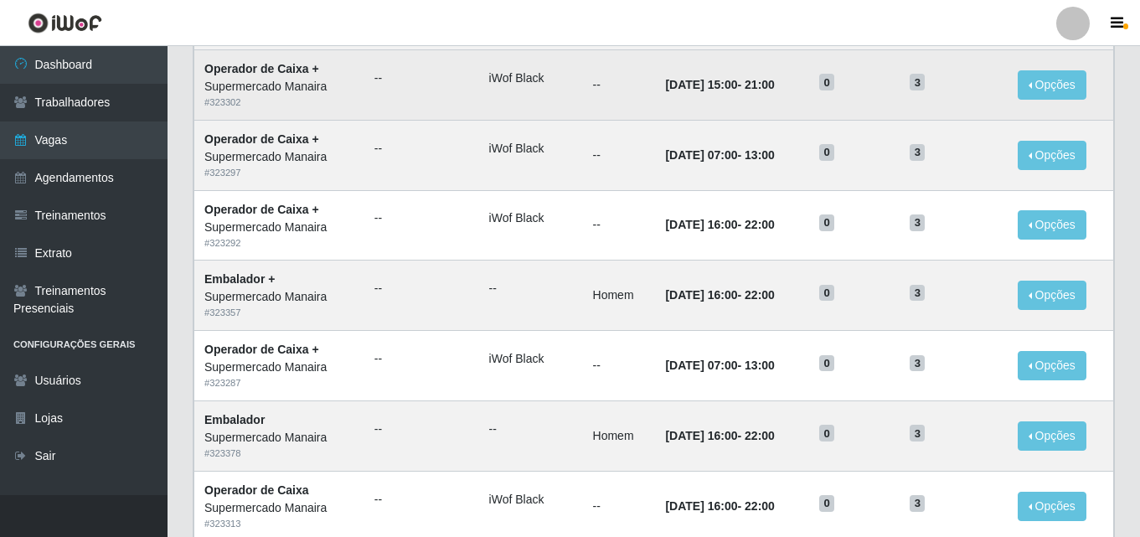
scroll to position [882, 0]
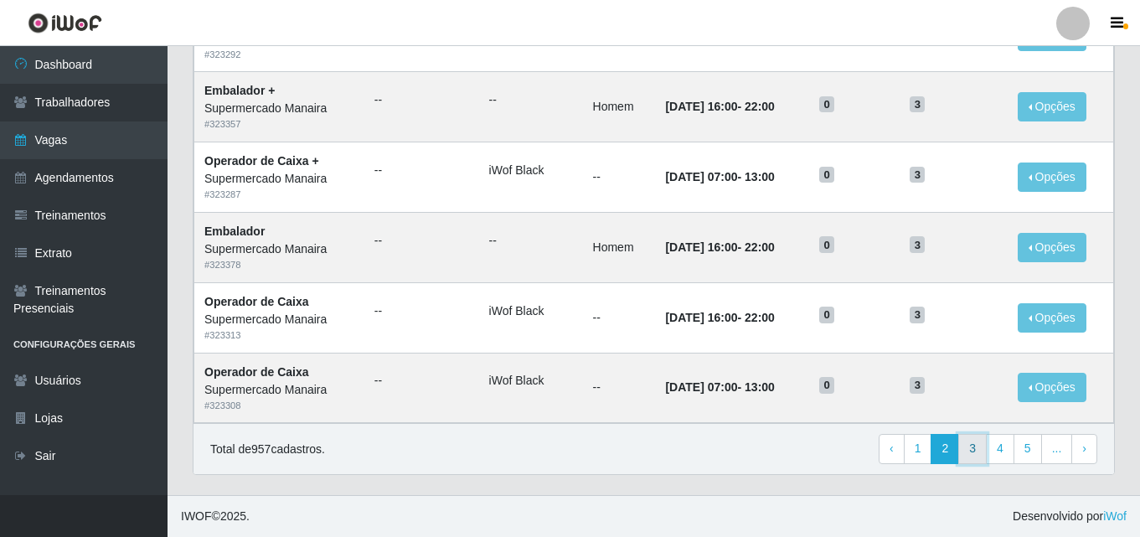
click at [975, 452] on link "3" at bounding box center [972, 449] width 28 height 30
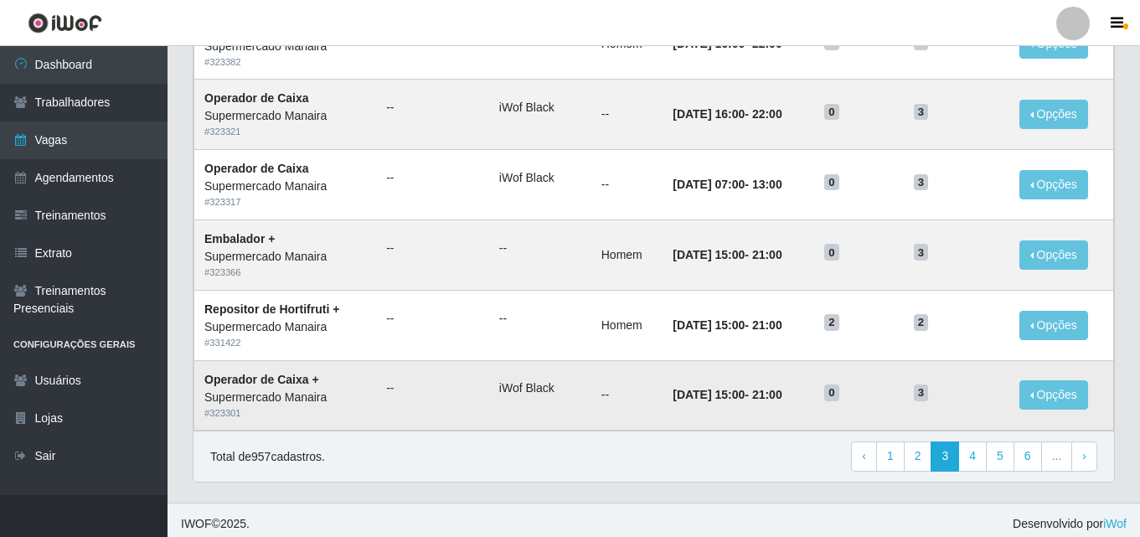
scroll to position [882, 0]
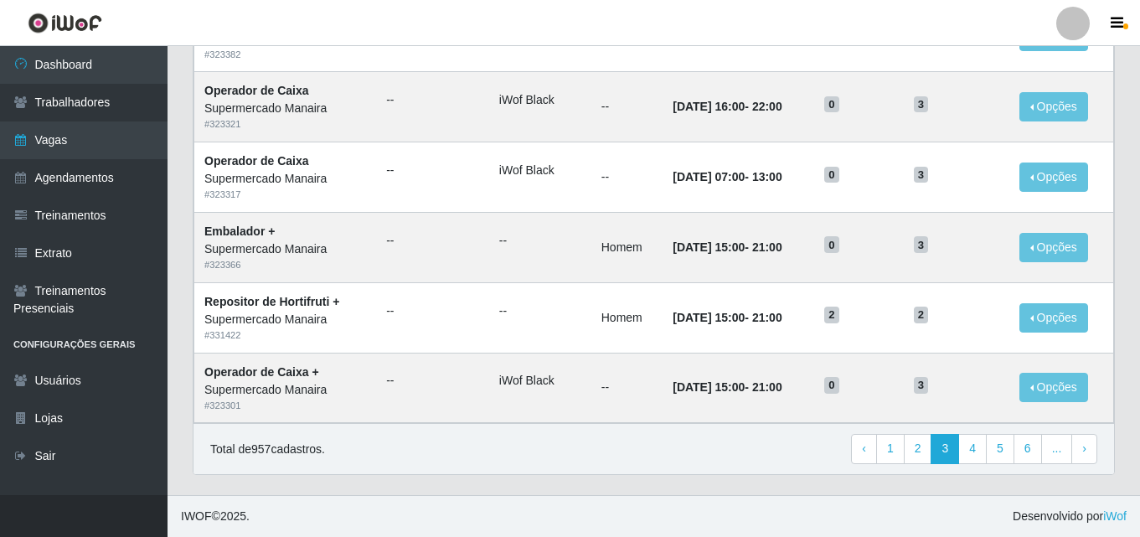
click at [687, 445] on div "Total de 957 cadastros. ‹ Previous 1 2 3 4 5 6 ... › Next" at bounding box center [653, 449] width 887 height 30
